Goal: Information Seeking & Learning: Learn about a topic

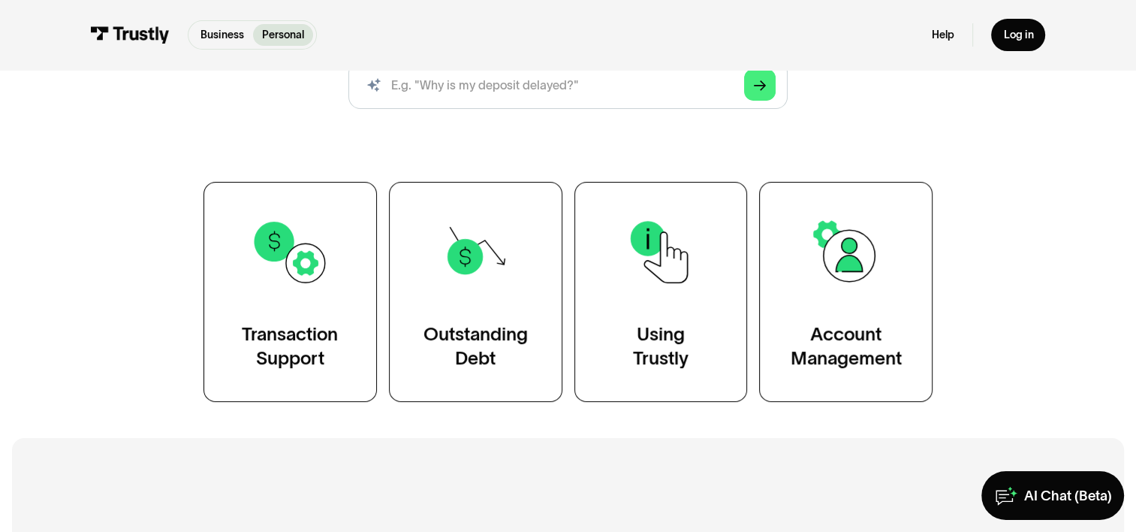
scroll to position [225, 0]
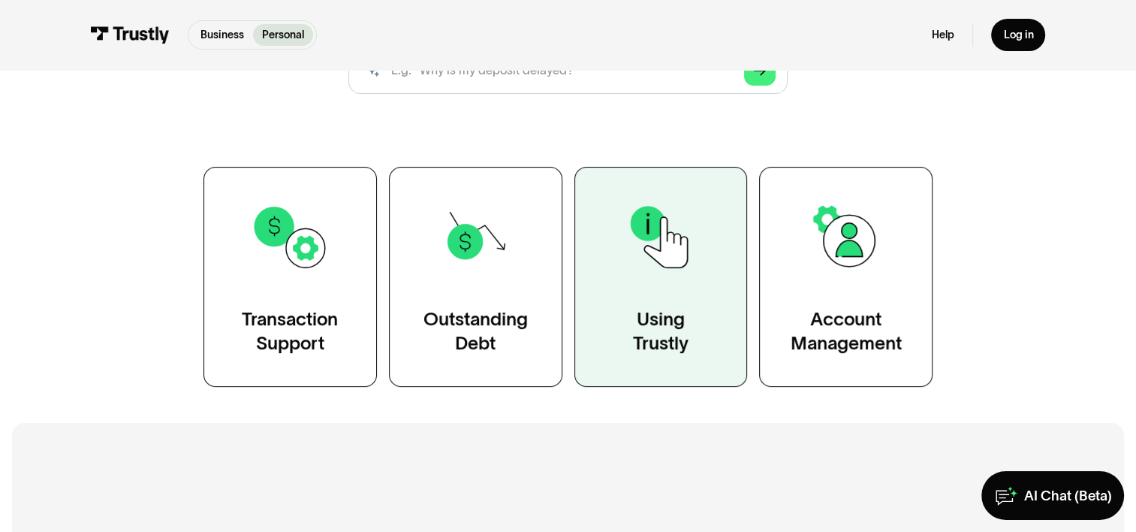
click at [643, 297] on link "Using Trustly" at bounding box center [660, 277] width 173 height 220
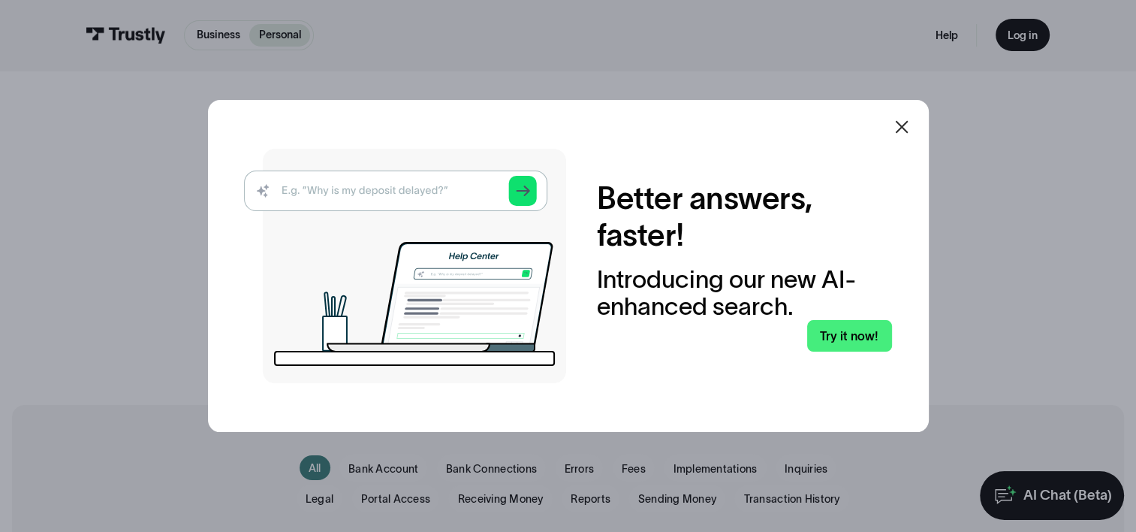
click at [905, 127] on icon at bounding box center [901, 126] width 13 height 13
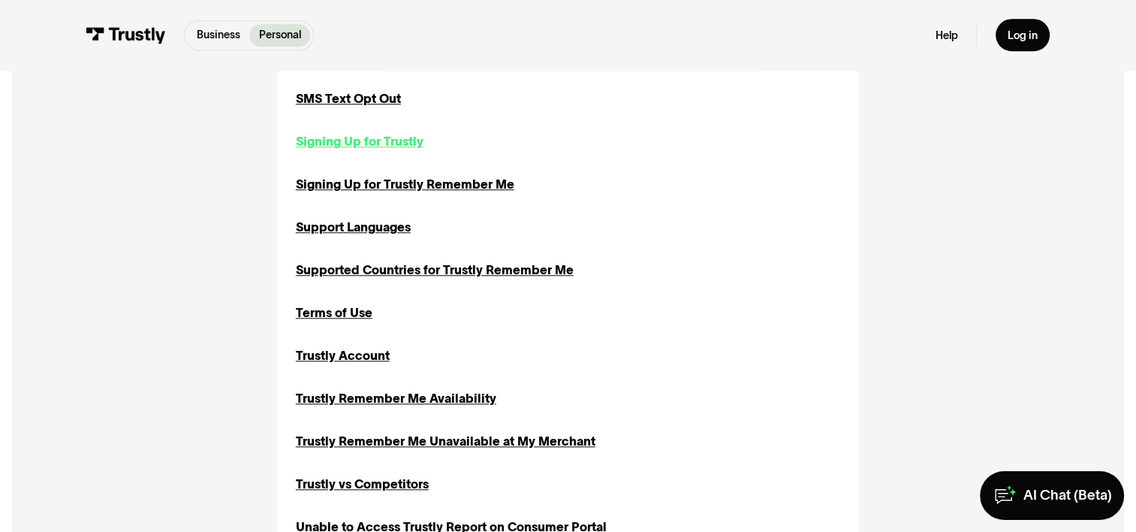
scroll to position [1276, 0]
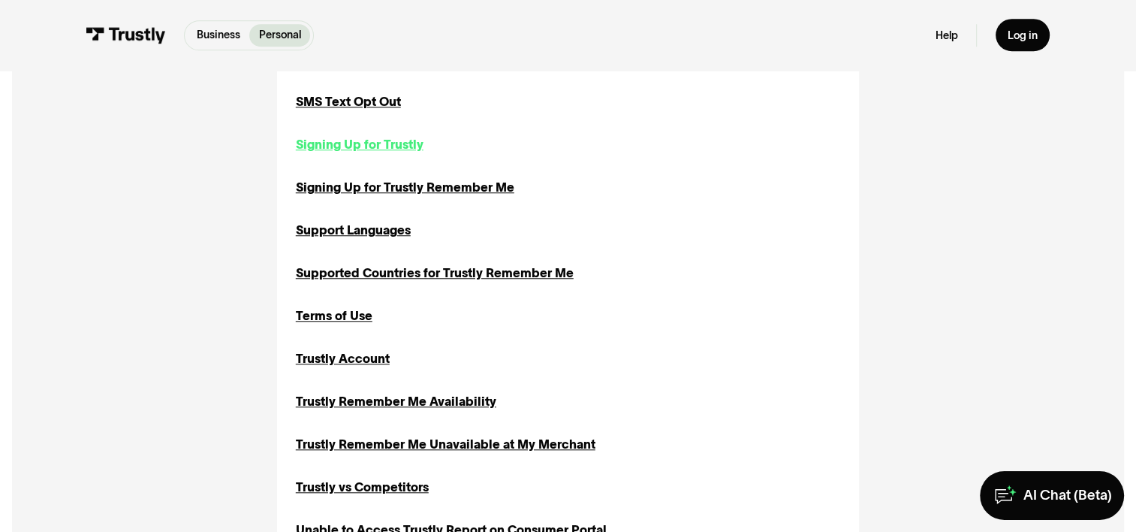
click at [396, 143] on div "Signing Up for Trustly" at bounding box center [360, 144] width 128 height 18
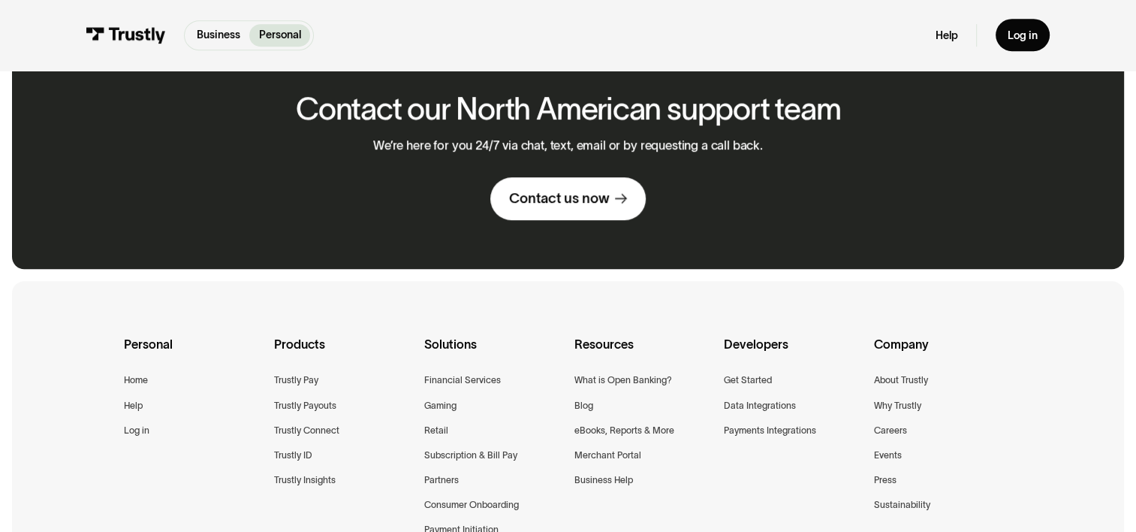
scroll to position [752, 0]
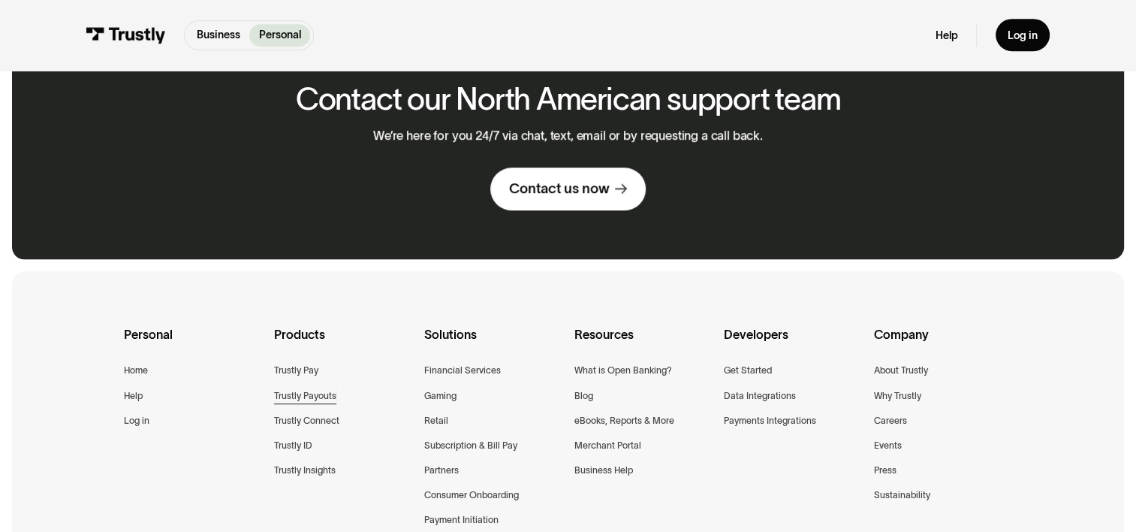
click at [299, 394] on div "Trustly Payouts" at bounding box center [305, 396] width 62 height 16
